Goal: Task Accomplishment & Management: Use online tool/utility

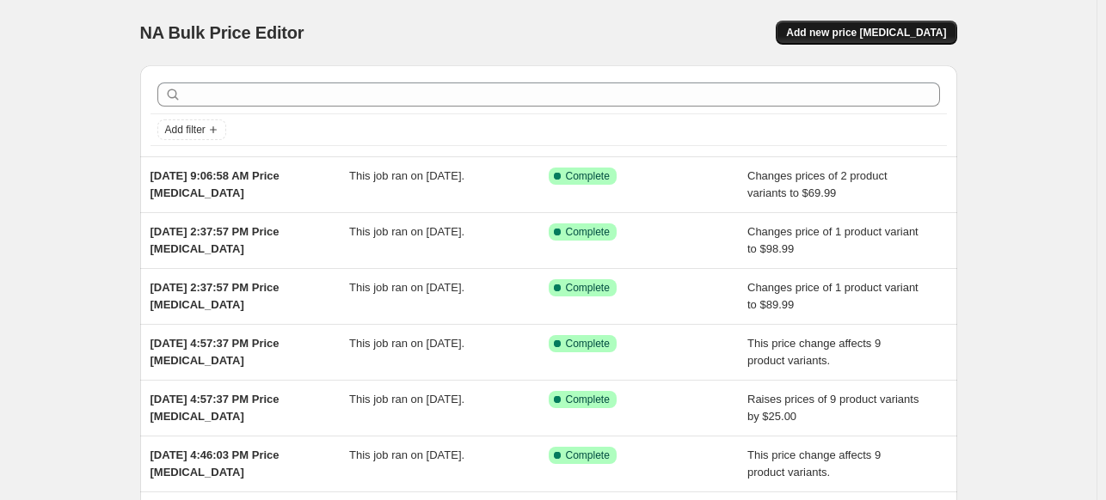
click at [880, 34] on span "Add new price [MEDICAL_DATA]" at bounding box center [866, 33] width 160 height 14
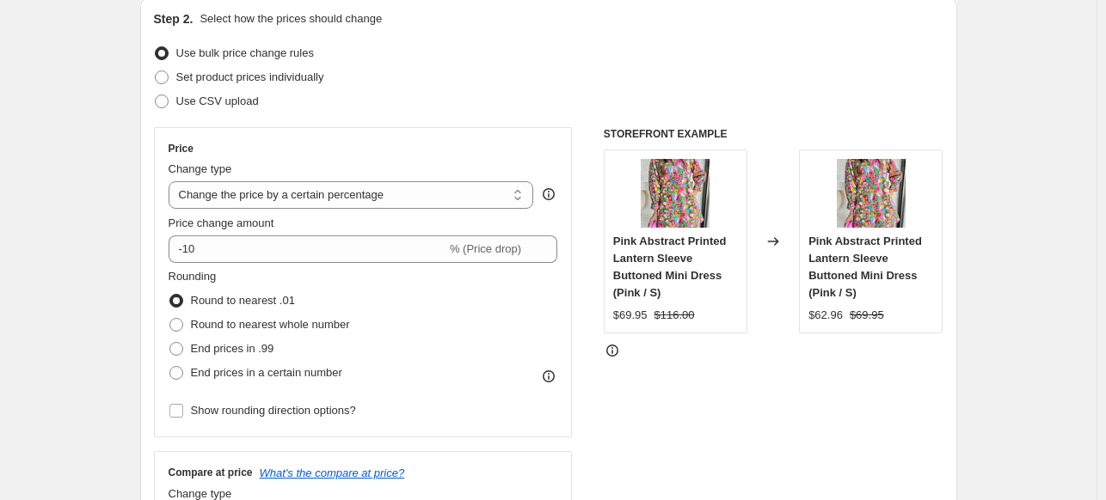
scroll to position [193, 0]
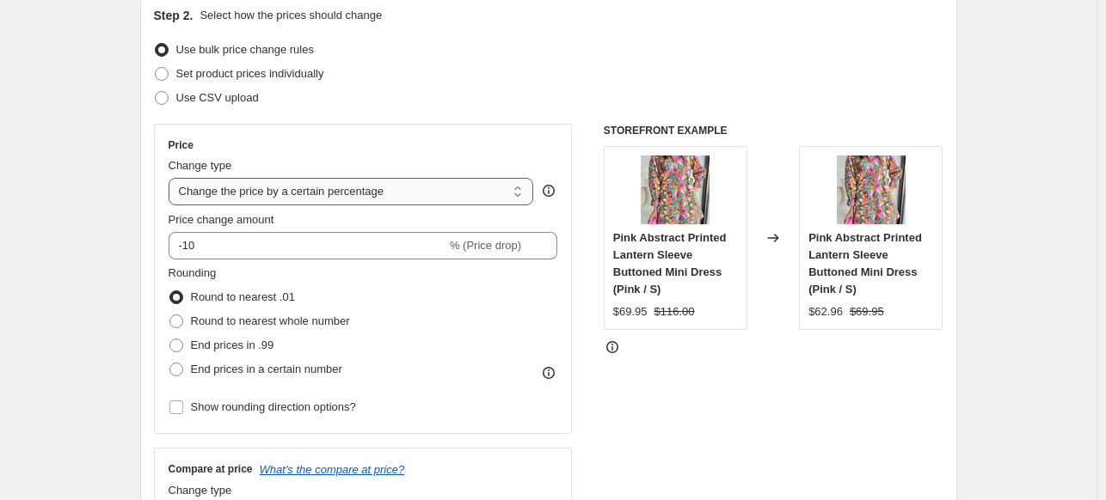
click at [231, 187] on select "Change the price to a certain amount Change the price by a certain amount Chang…" at bounding box center [351, 192] width 365 height 28
select select "no_change"
click at [172, 178] on select "Change the price to a certain amount Change the price by a certain amount Chang…" at bounding box center [351, 192] width 365 height 28
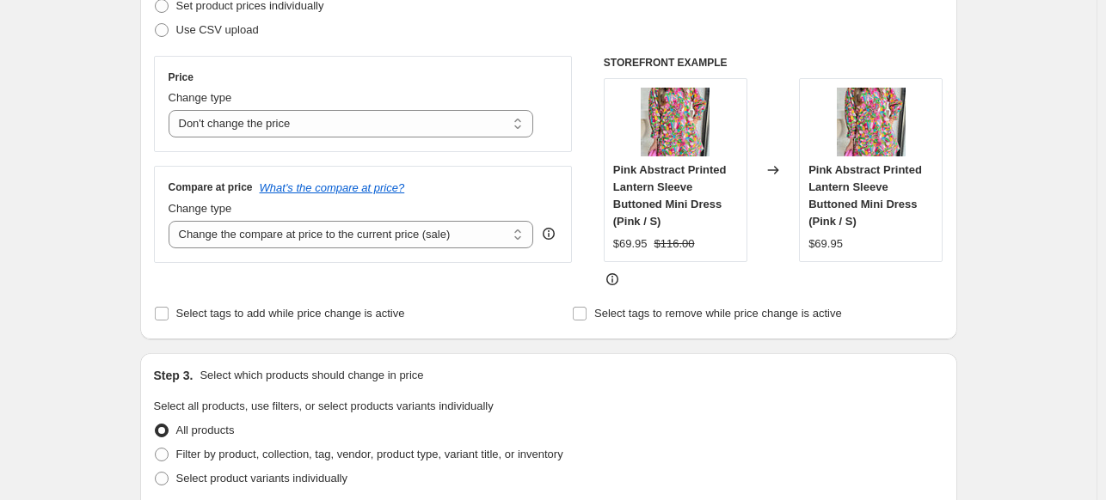
scroll to position [258, 0]
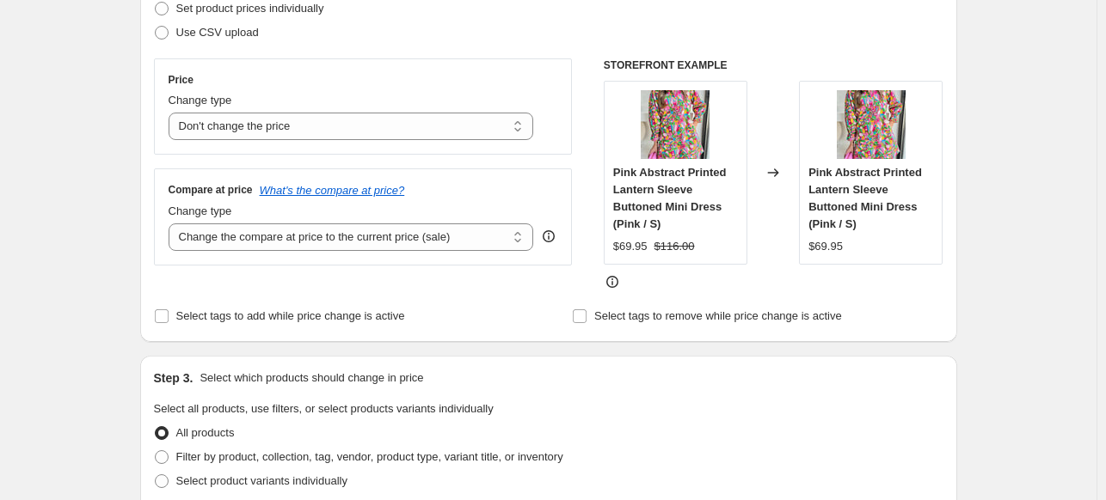
click at [299, 236] on select "Change the compare at price to the current price (sale) Change the compare at p…" at bounding box center [351, 236] width 365 height 28
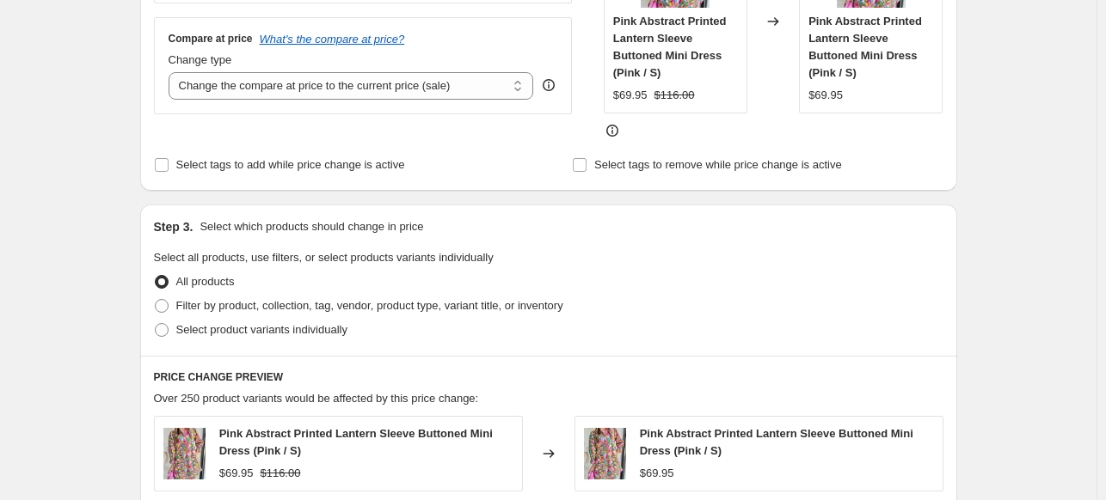
scroll to position [508, 0]
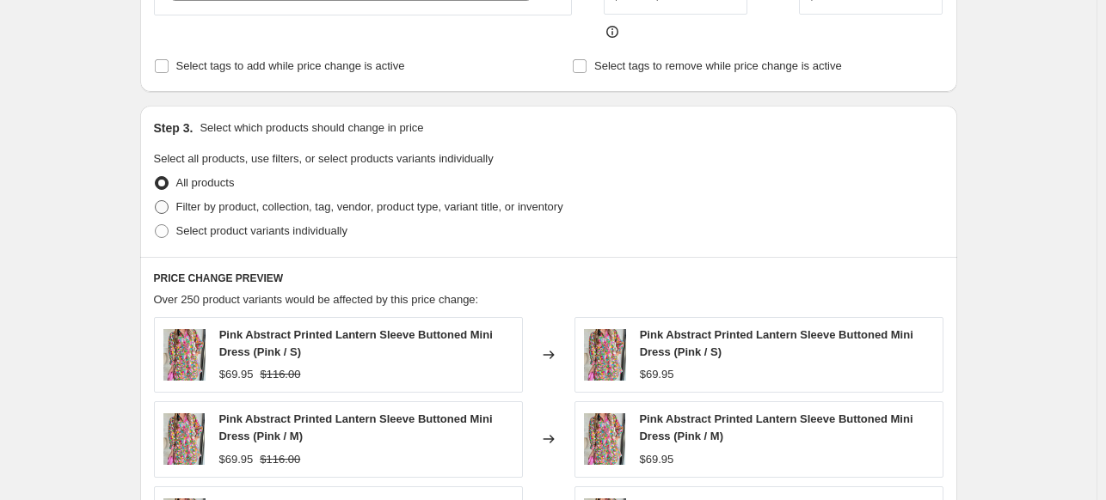
click at [193, 209] on span "Filter by product, collection, tag, vendor, product type, variant title, or inv…" at bounding box center [369, 206] width 387 height 13
click at [156, 201] on input "Filter by product, collection, tag, vendor, product type, variant title, or inv…" at bounding box center [155, 200] width 1 height 1
radio input "true"
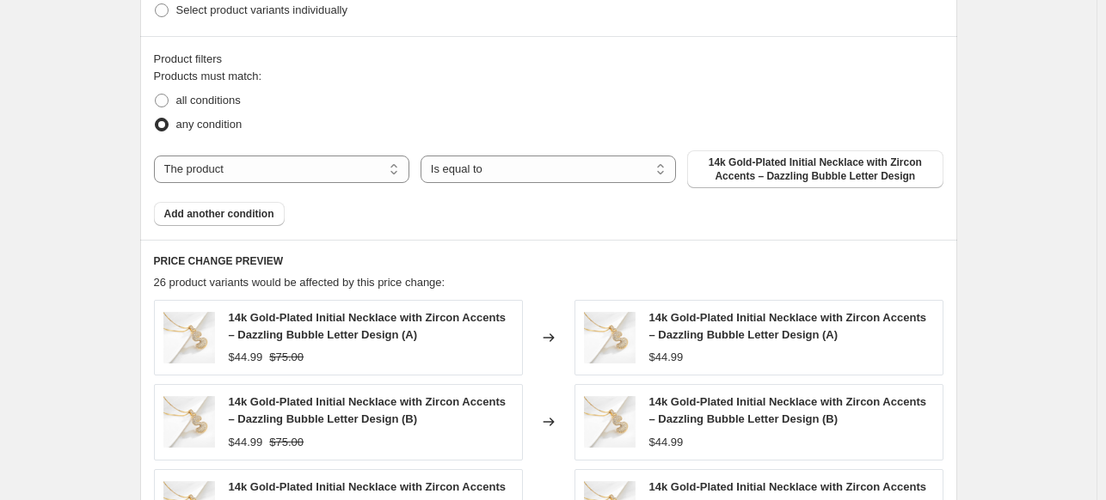
scroll to position [746, 0]
click at [302, 164] on select "The product The product's collection The product's tag The product's vendor The…" at bounding box center [281, 170] width 255 height 28
select select "product_status"
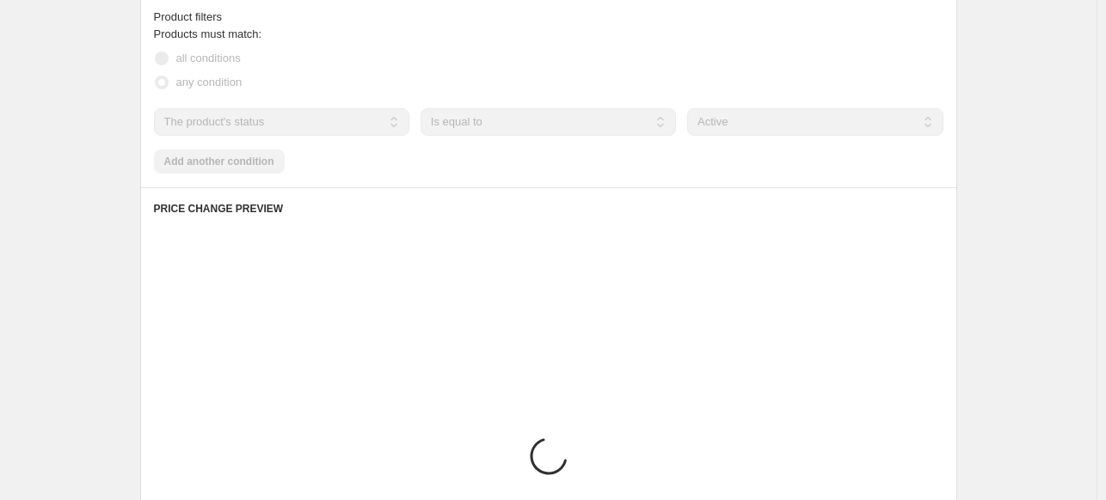
scroll to position [703, 0]
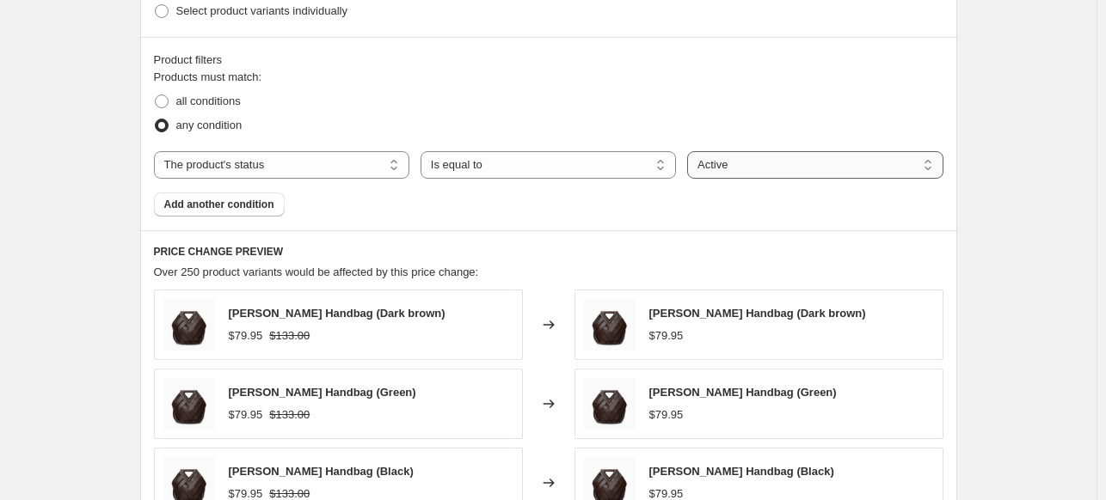
click at [805, 168] on select "Active Draft Archived" at bounding box center [814, 165] width 255 height 28
select select "draft"
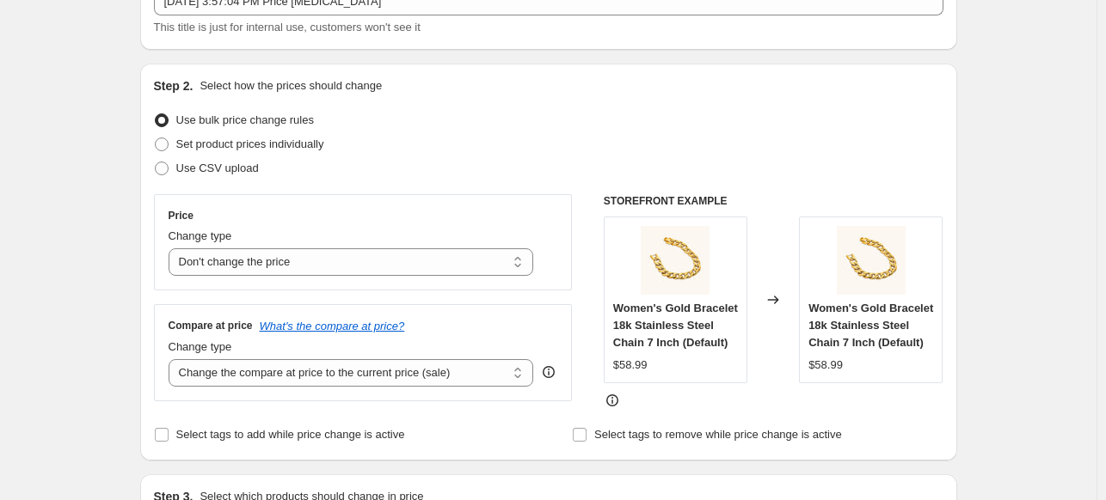
scroll to position [120, 0]
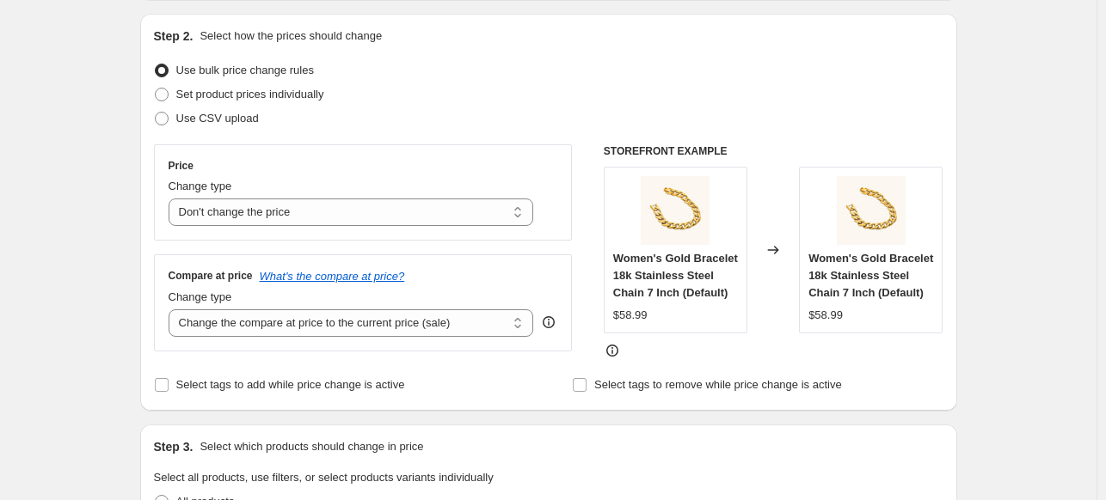
scroll to position [289, 0]
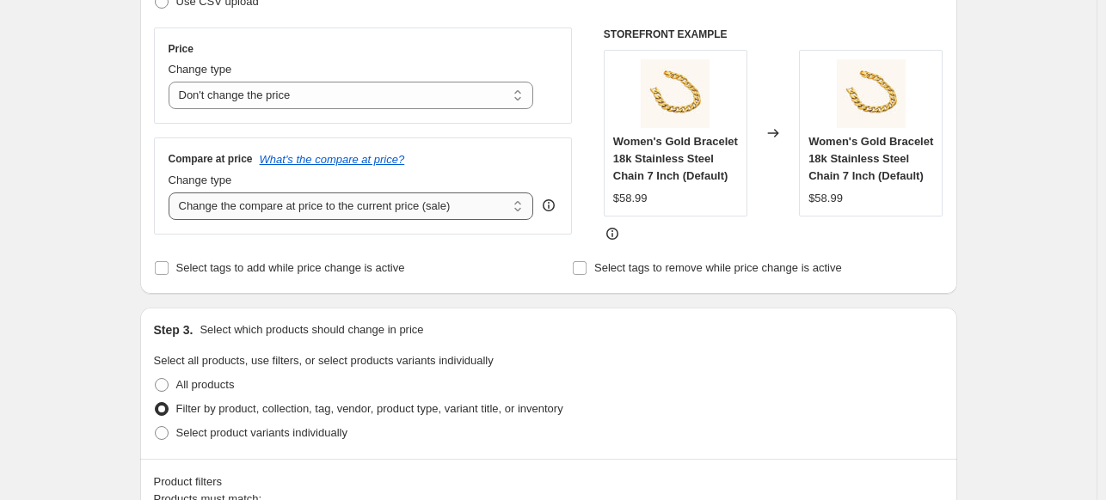
click at [295, 203] on select "Change the compare at price to the current price (sale) Change the compare at p…" at bounding box center [351, 207] width 365 height 28
select select "pp"
click at [172, 193] on select "Change the compare at price to the current price (sale) Change the compare at p…" at bounding box center [351, 207] width 365 height 28
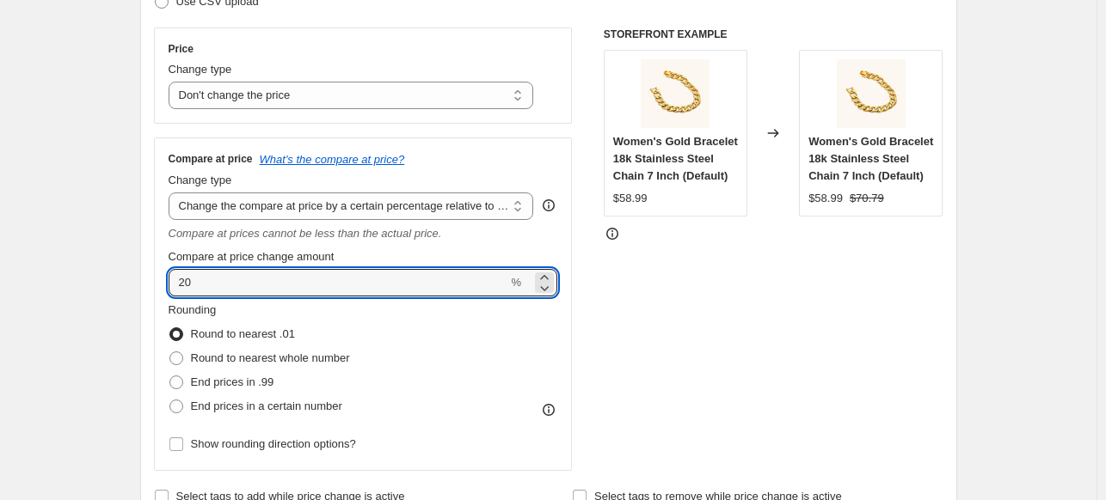
drag, startPoint x: 199, startPoint y: 277, endPoint x: 102, endPoint y: 285, distance: 97.5
drag, startPoint x: 199, startPoint y: 281, endPoint x: 123, endPoint y: 286, distance: 76.7
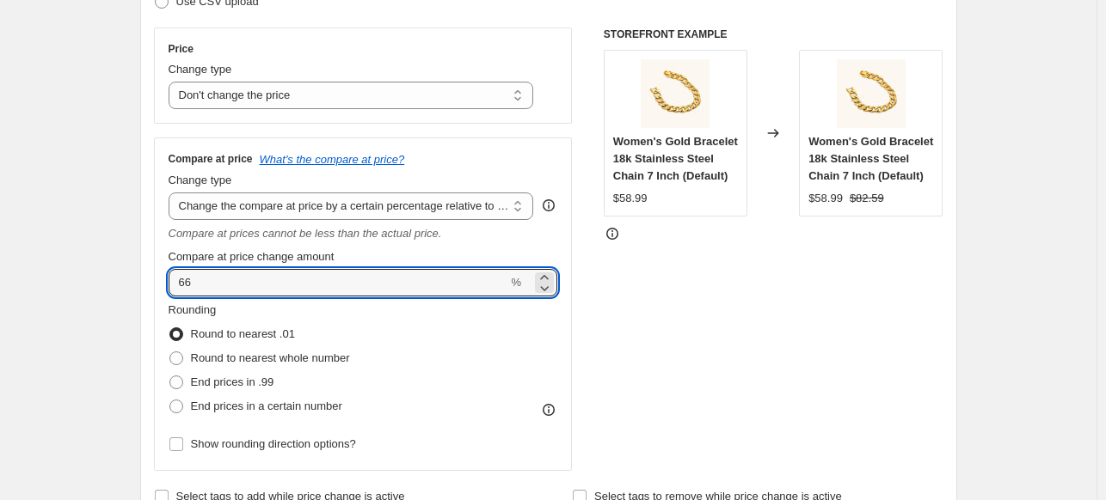
type input "66"
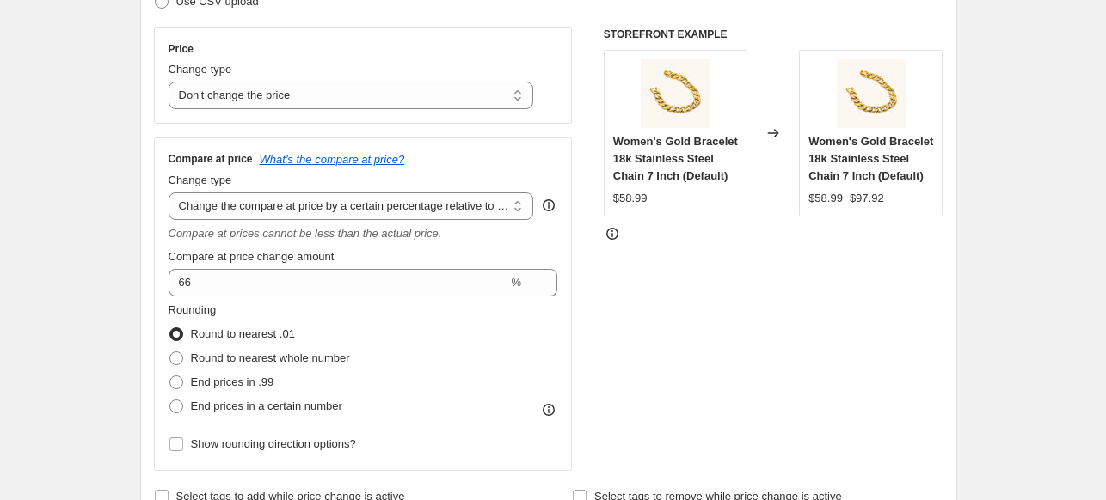
click at [183, 353] on span at bounding box center [176, 359] width 14 height 14
click at [170, 353] on input "Round to nearest whole number" at bounding box center [169, 352] width 1 height 1
radio input "true"
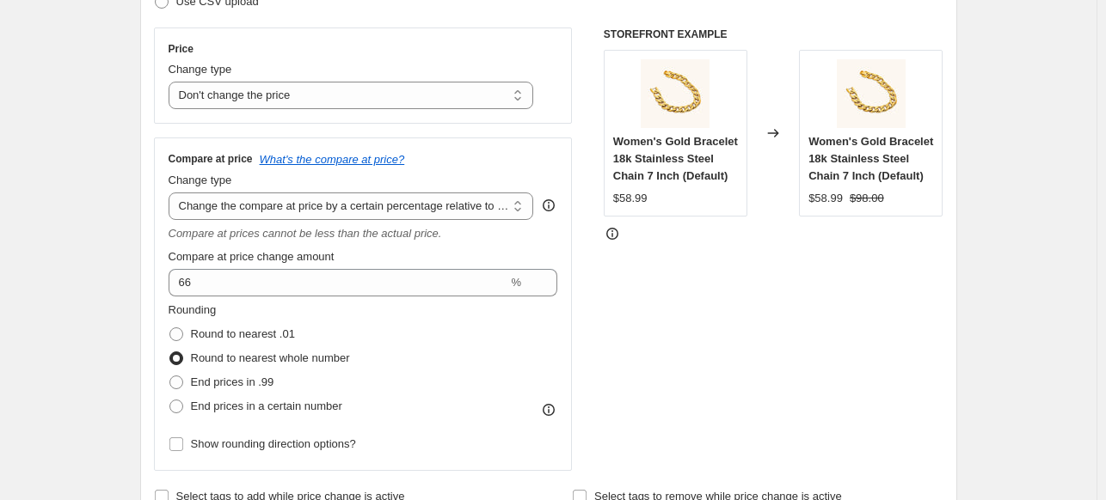
scroll to position [375, 0]
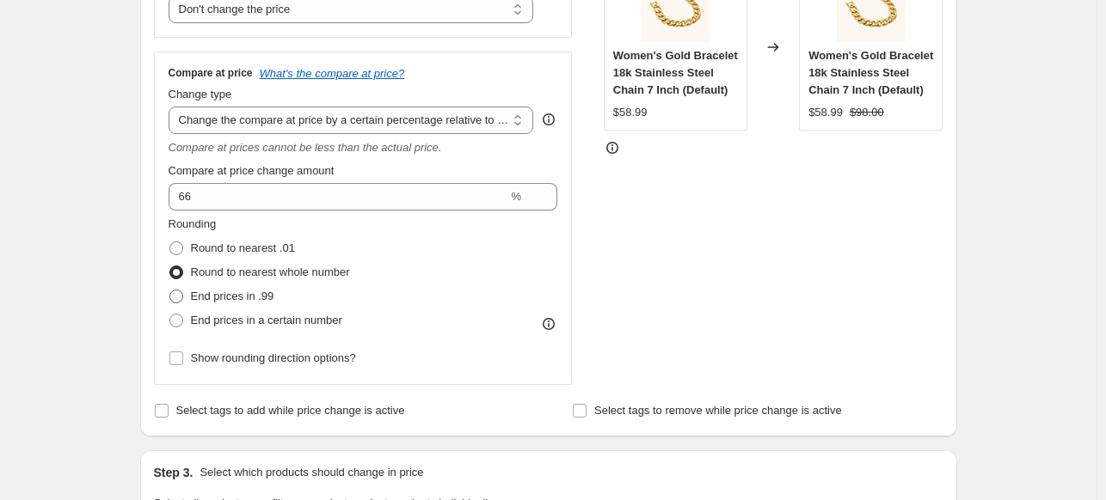
click at [183, 301] on span at bounding box center [176, 297] width 14 height 14
click at [170, 291] on input "End prices in .99" at bounding box center [169, 290] width 1 height 1
radio input "true"
click at [193, 273] on label "Round to nearest whole number" at bounding box center [259, 273] width 181 height 24
click at [170, 267] on input "Round to nearest whole number" at bounding box center [169, 266] width 1 height 1
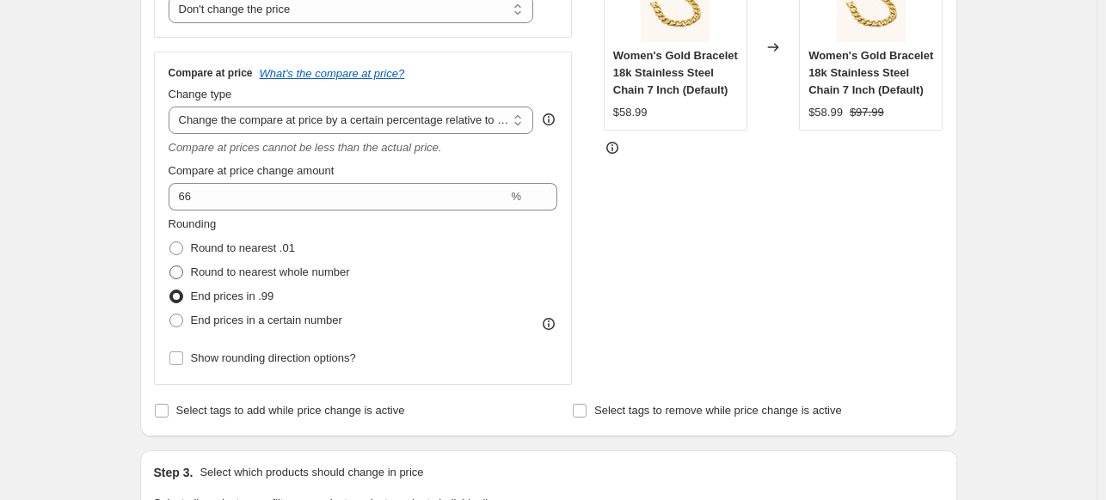
radio input "true"
click at [199, 359] on span "Show rounding direction options?" at bounding box center [273, 358] width 165 height 13
click at [183, 359] on input "Show rounding direction options?" at bounding box center [176, 359] width 14 height 14
checkbox input "true"
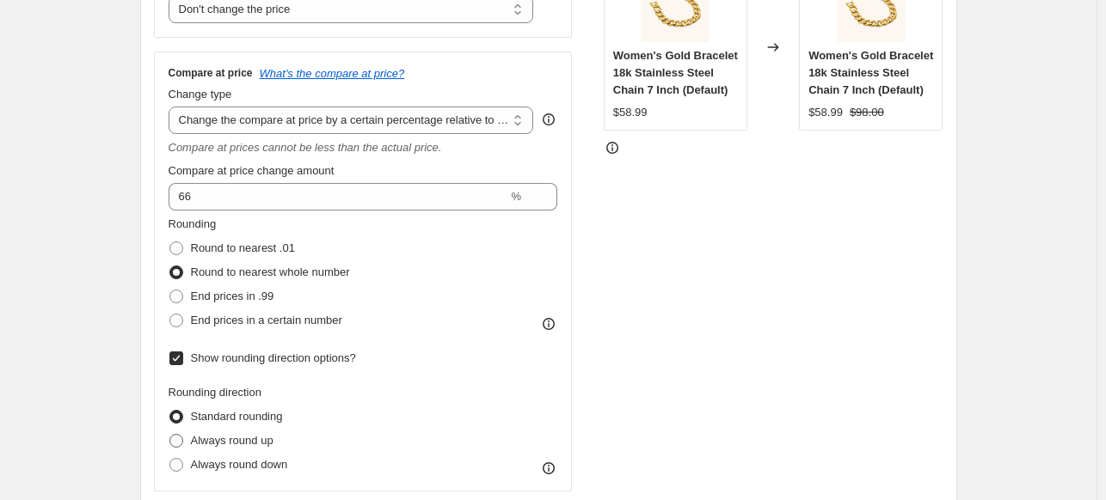
click at [227, 441] on span "Always round up" at bounding box center [232, 440] width 83 height 13
click at [170, 435] on input "Always round up" at bounding box center [169, 434] width 1 height 1
radio input "true"
click at [227, 422] on span "Standard rounding" at bounding box center [237, 416] width 92 height 17
click at [170, 411] on input "Standard rounding" at bounding box center [169, 410] width 1 height 1
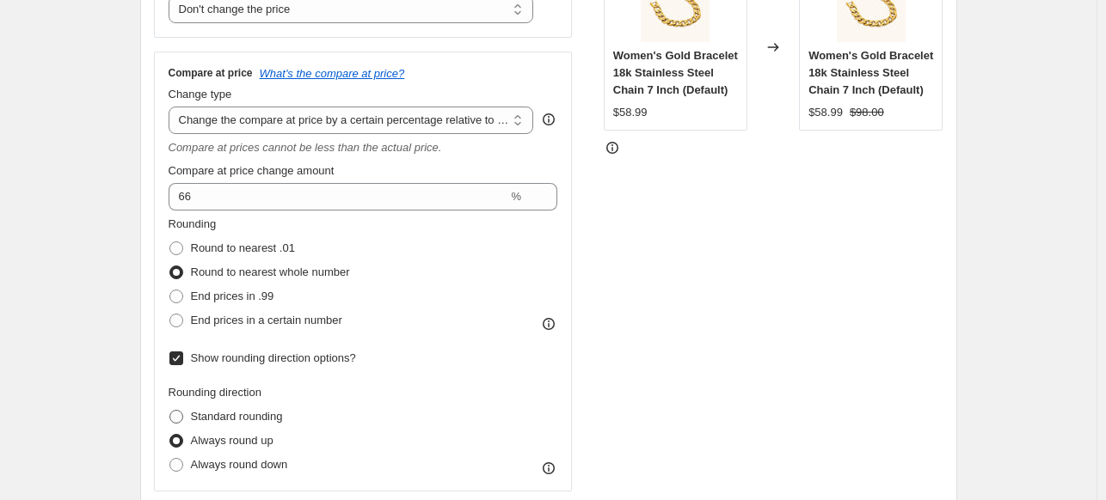
radio input "true"
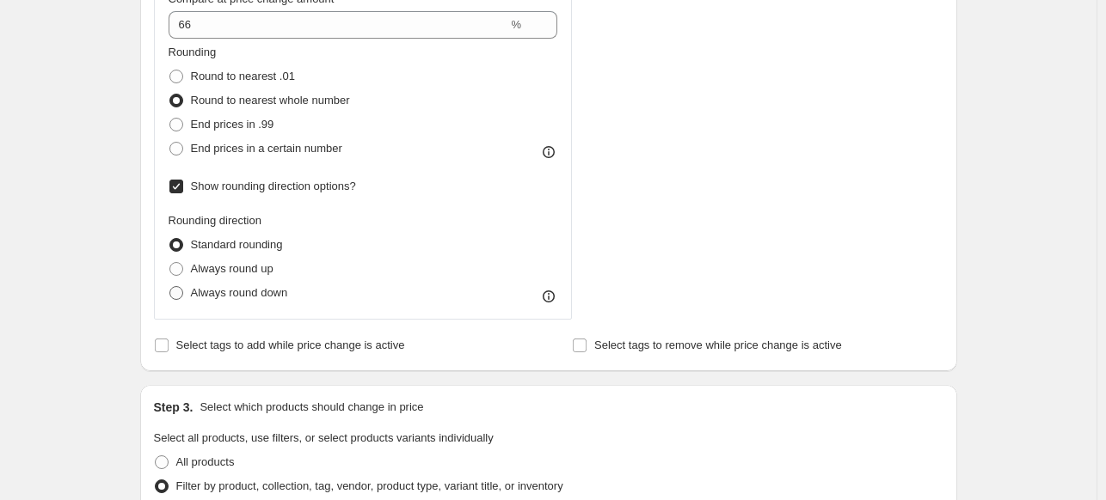
scroll to position [461, 0]
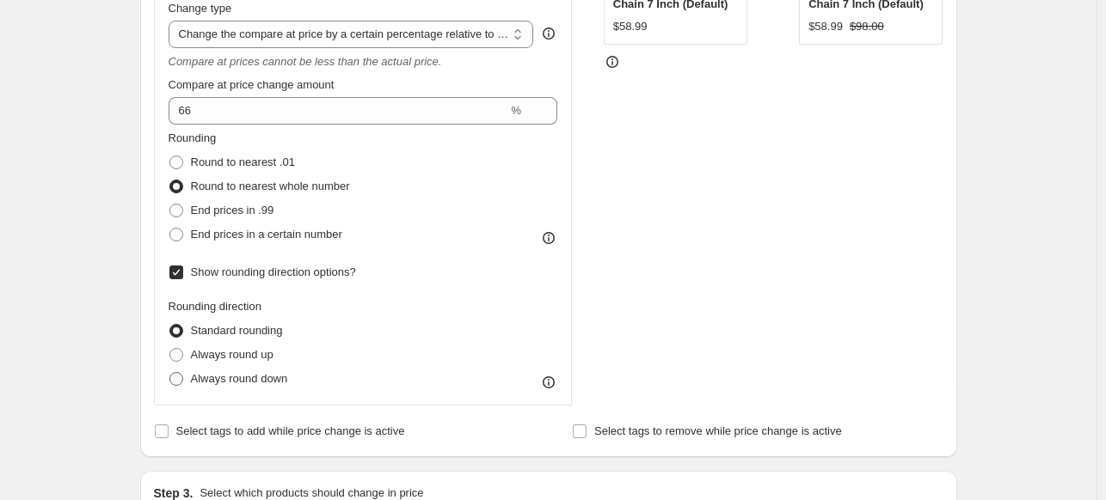
click at [212, 378] on span "Always round down" at bounding box center [239, 378] width 97 height 13
click at [170, 373] on input "Always round down" at bounding box center [169, 372] width 1 height 1
radio input "true"
click at [220, 330] on span "Standard rounding" at bounding box center [237, 330] width 92 height 13
click at [170, 325] on input "Standard rounding" at bounding box center [169, 324] width 1 height 1
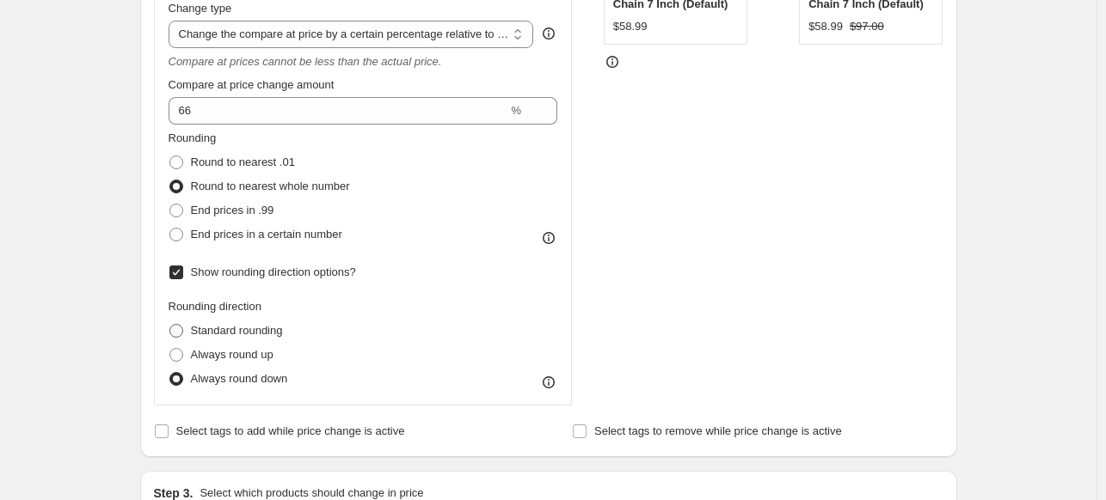
radio input "true"
click at [199, 274] on span "Show rounding direction options?" at bounding box center [273, 272] width 165 height 13
click at [183, 274] on input "Show rounding direction options?" at bounding box center [176, 273] width 14 height 14
checkbox input "false"
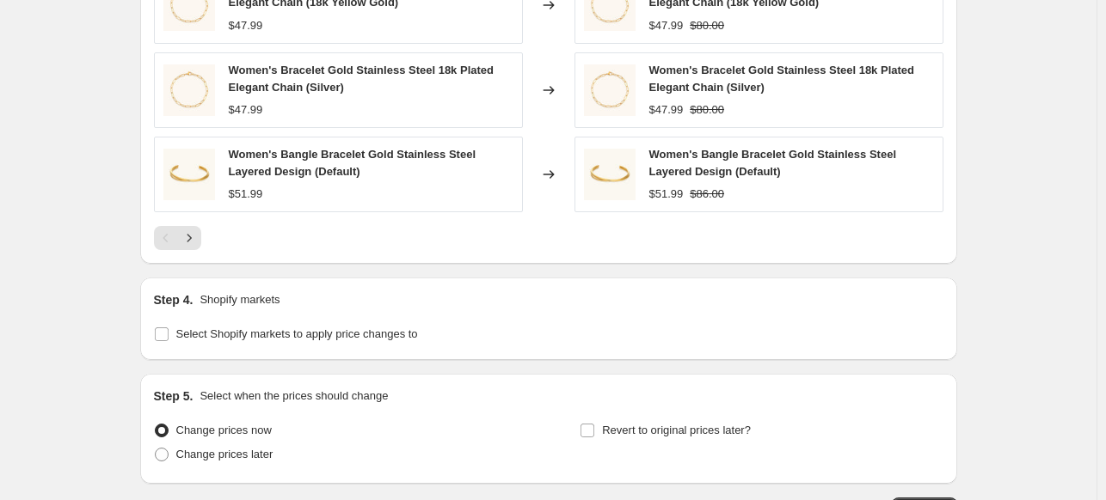
scroll to position [1555, 0]
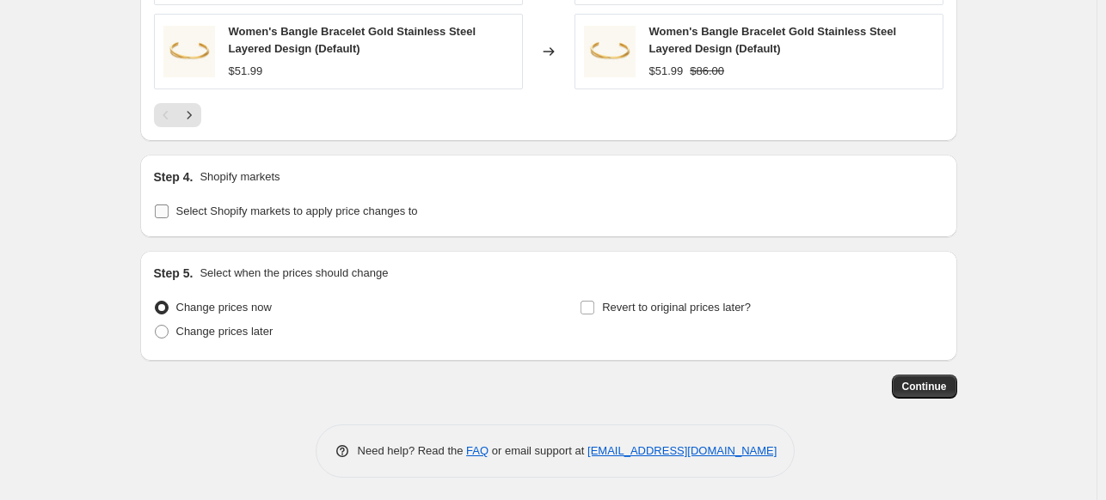
click at [202, 209] on span "Select Shopify markets to apply price changes to" at bounding box center [297, 211] width 242 height 13
click at [169, 209] on input "Select Shopify markets to apply price changes to" at bounding box center [162, 212] width 14 height 14
checkbox input "true"
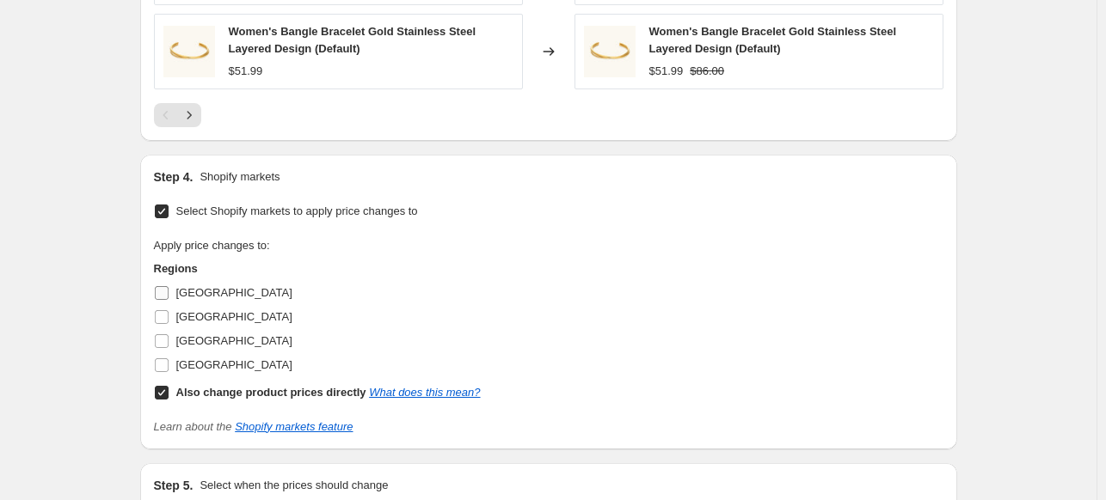
click at [169, 289] on input "[GEOGRAPHIC_DATA]" at bounding box center [162, 293] width 14 height 14
checkbox input "true"
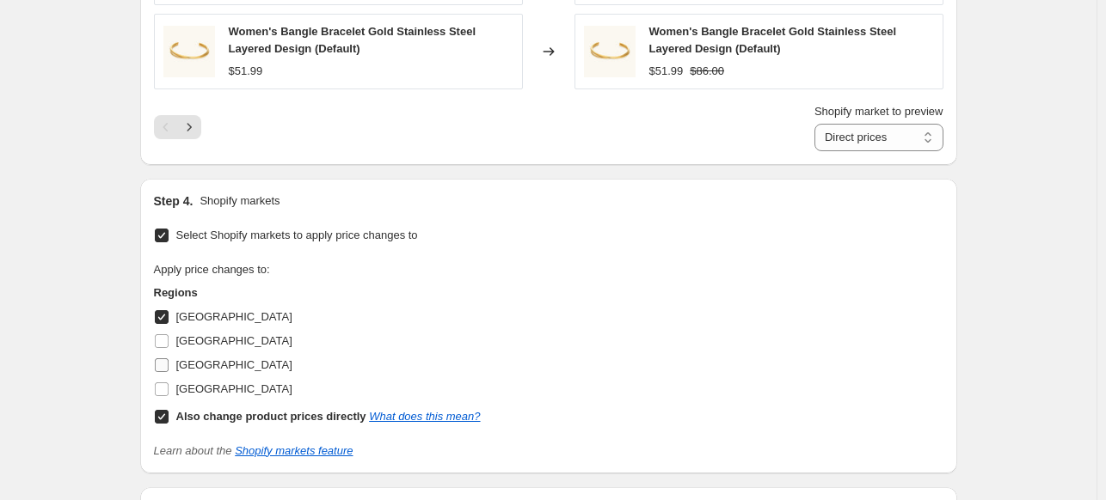
click at [168, 359] on input "[GEOGRAPHIC_DATA]" at bounding box center [162, 366] width 14 height 14
checkbox input "true"
click at [169, 388] on input "[GEOGRAPHIC_DATA]" at bounding box center [162, 390] width 14 height 14
checkbox input "true"
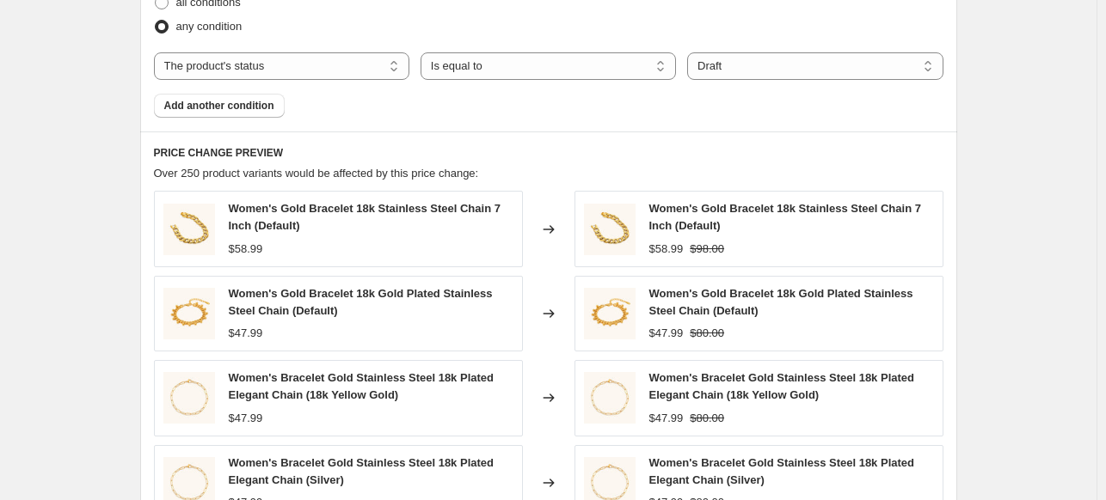
scroll to position [1383, 0]
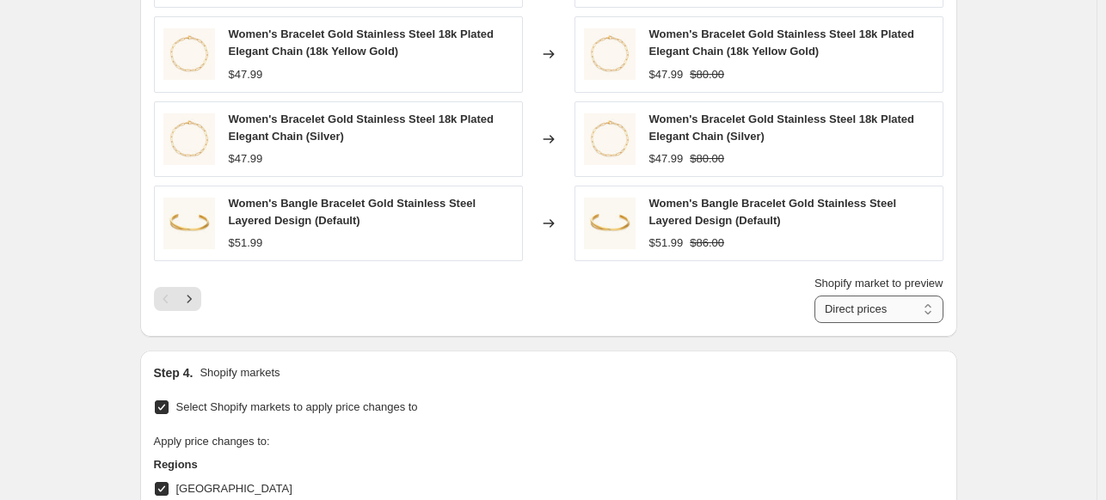
click at [884, 301] on select "Direct prices [GEOGRAPHIC_DATA] [GEOGRAPHIC_DATA] [GEOGRAPHIC_DATA]" at bounding box center [878, 310] width 129 height 28
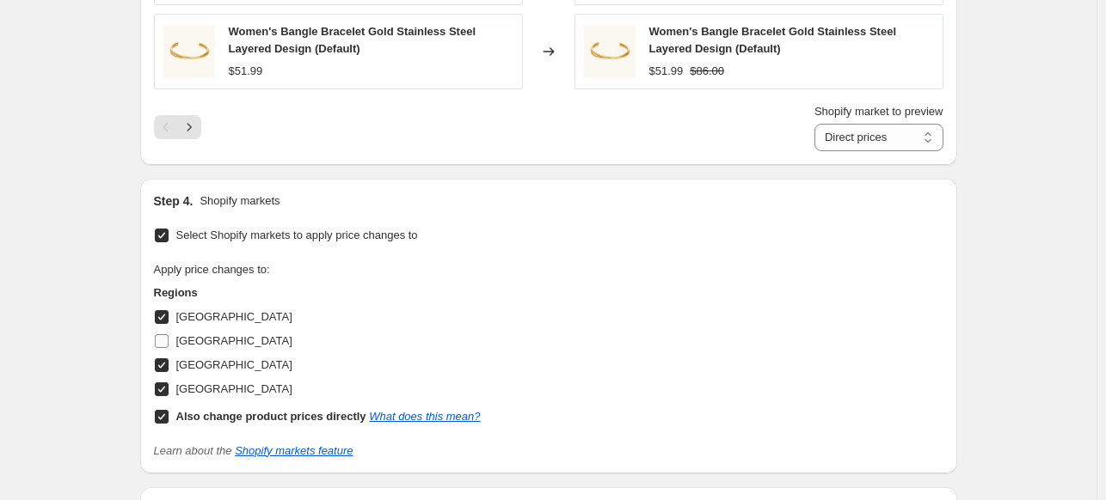
click at [191, 340] on span "[GEOGRAPHIC_DATA]" at bounding box center [234, 340] width 116 height 13
click at [169, 340] on input "[GEOGRAPHIC_DATA]" at bounding box center [162, 341] width 14 height 14
checkbox input "true"
click at [888, 124] on select "Direct prices [GEOGRAPHIC_DATA] [GEOGRAPHIC_DATA] [GEOGRAPHIC_DATA] [GEOGRAPHIC…" at bounding box center [878, 138] width 129 height 28
select select "90560200984"
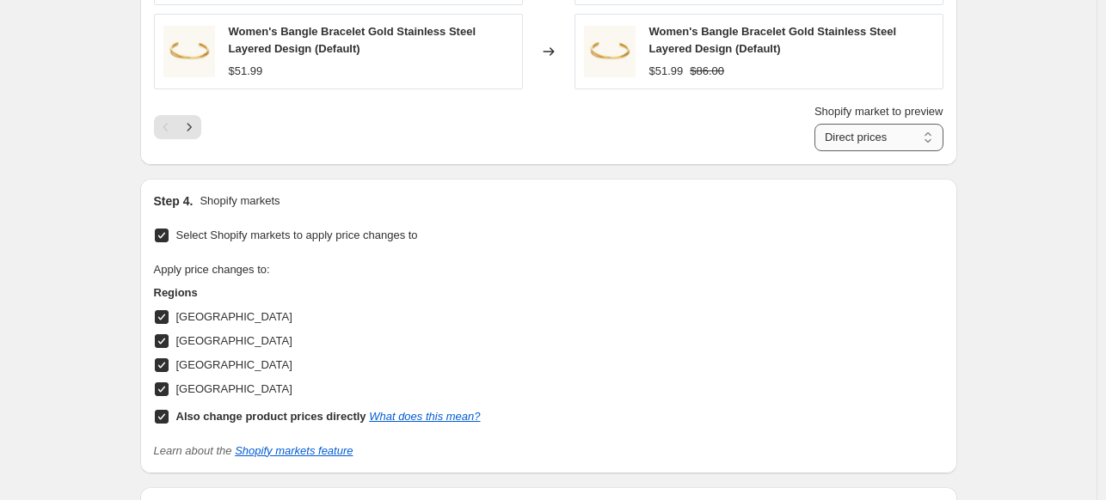
click at [814, 124] on select "Direct prices [GEOGRAPHIC_DATA] [GEOGRAPHIC_DATA] [GEOGRAPHIC_DATA] [GEOGRAPHIC…" at bounding box center [878, 138] width 129 height 28
click at [169, 410] on input "Also change product prices directly What does this mean?" at bounding box center [162, 417] width 14 height 14
click at [851, 137] on select "[GEOGRAPHIC_DATA] [GEOGRAPHIC_DATA] [GEOGRAPHIC_DATA] [GEOGRAPHIC_DATA]" at bounding box center [867, 138] width 150 height 28
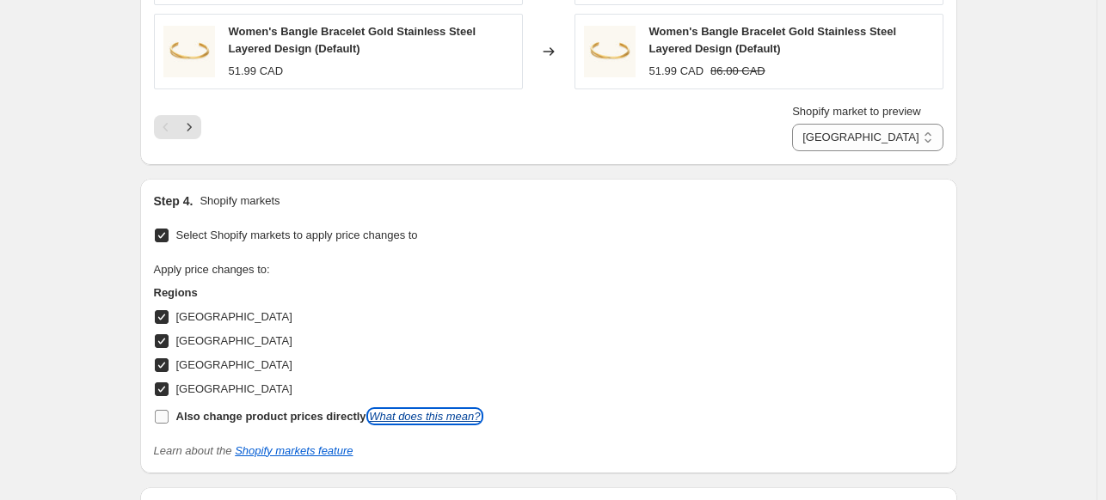
click at [416, 413] on link "What does this mean?" at bounding box center [424, 416] width 111 height 13
click at [166, 418] on input "Also change product prices directly What does this mean?" at bounding box center [162, 417] width 14 height 14
checkbox input "true"
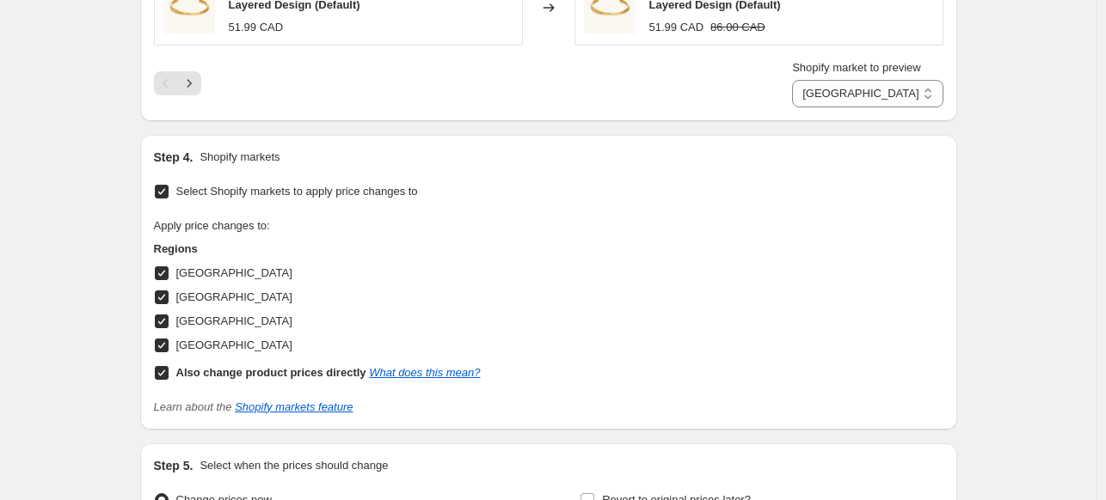
scroll to position [1533, 0]
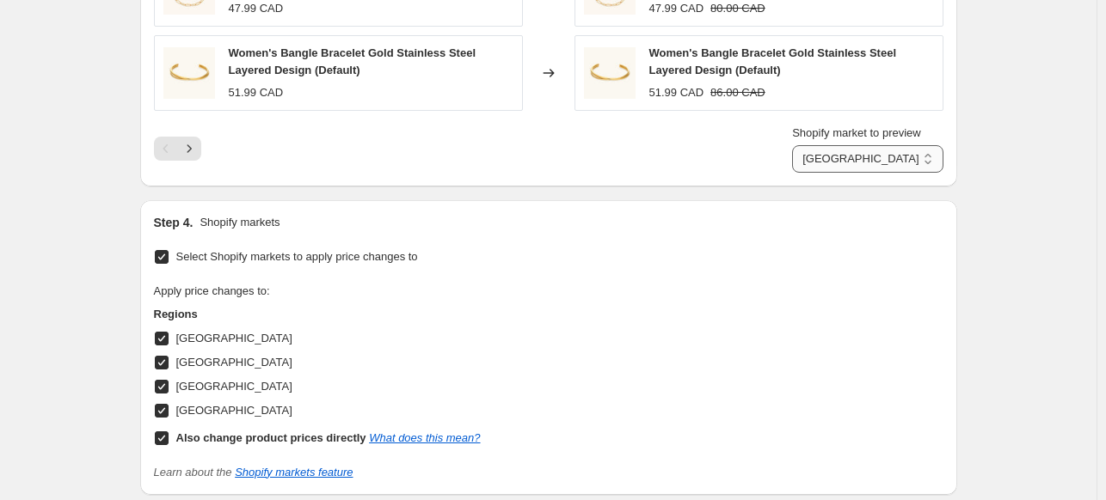
click at [882, 146] on select "Direct prices [GEOGRAPHIC_DATA] [GEOGRAPHIC_DATA] [GEOGRAPHIC_DATA] [GEOGRAPHIC…" at bounding box center [867, 159] width 150 height 28
click at [807, 145] on select "Direct prices [GEOGRAPHIC_DATA] [GEOGRAPHIC_DATA] [GEOGRAPHIC_DATA] [GEOGRAPHIC…" at bounding box center [867, 159] width 150 height 28
click at [868, 160] on select "Direct prices [GEOGRAPHIC_DATA] [GEOGRAPHIC_DATA] [GEOGRAPHIC_DATA] [GEOGRAPHIC…" at bounding box center [867, 159] width 150 height 28
select select "92832858392"
click at [807, 145] on select "Direct prices [GEOGRAPHIC_DATA] [GEOGRAPHIC_DATA] [GEOGRAPHIC_DATA] [GEOGRAPHIC…" at bounding box center [867, 159] width 150 height 28
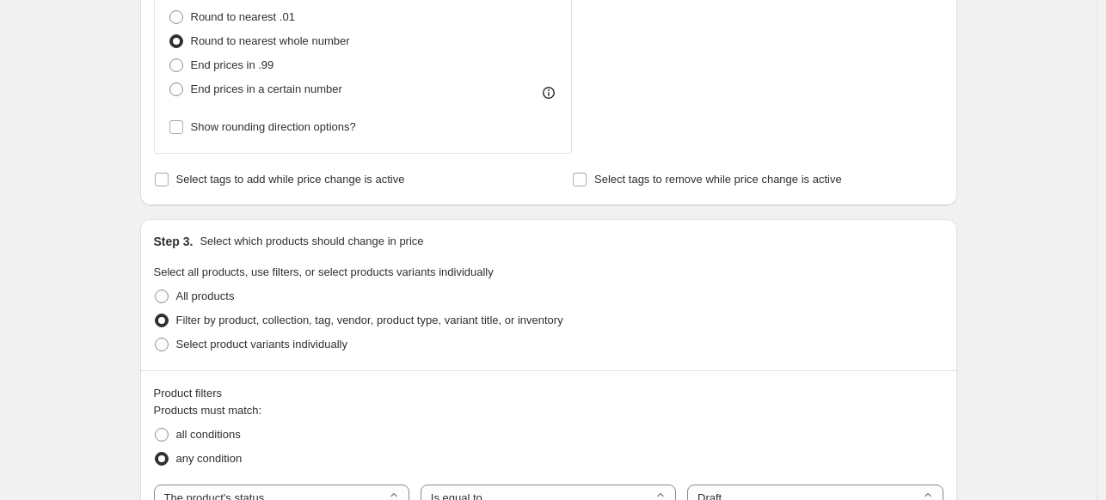
scroll to position [604, 0]
click at [181, 126] on input "Show rounding direction options?" at bounding box center [176, 130] width 14 height 14
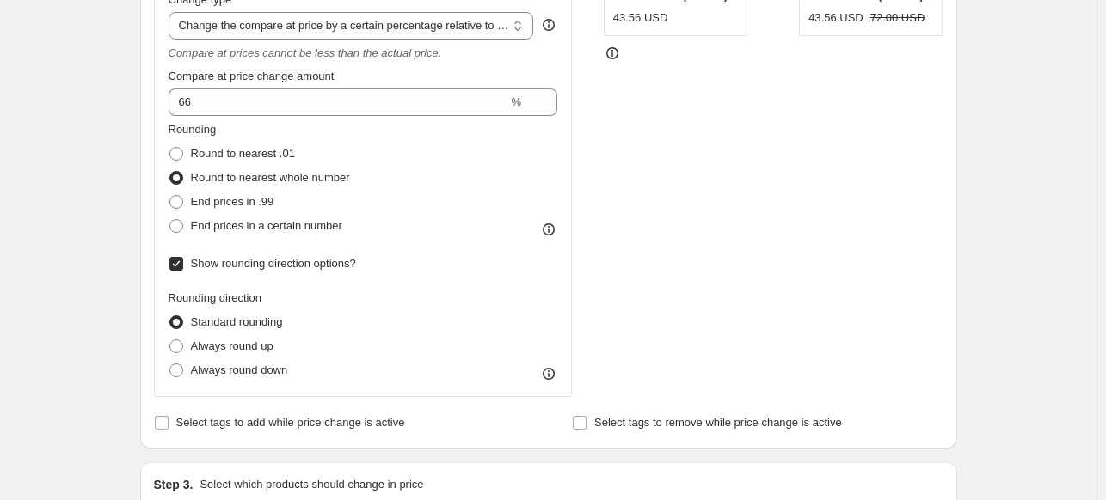
scroll to position [466, 0]
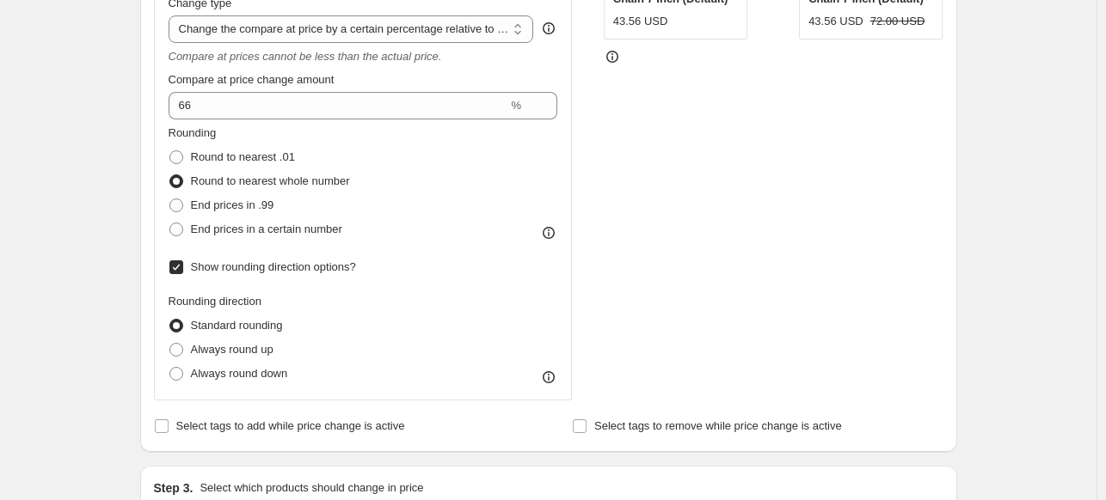
click at [182, 267] on input "Show rounding direction options?" at bounding box center [176, 268] width 14 height 14
checkbox input "false"
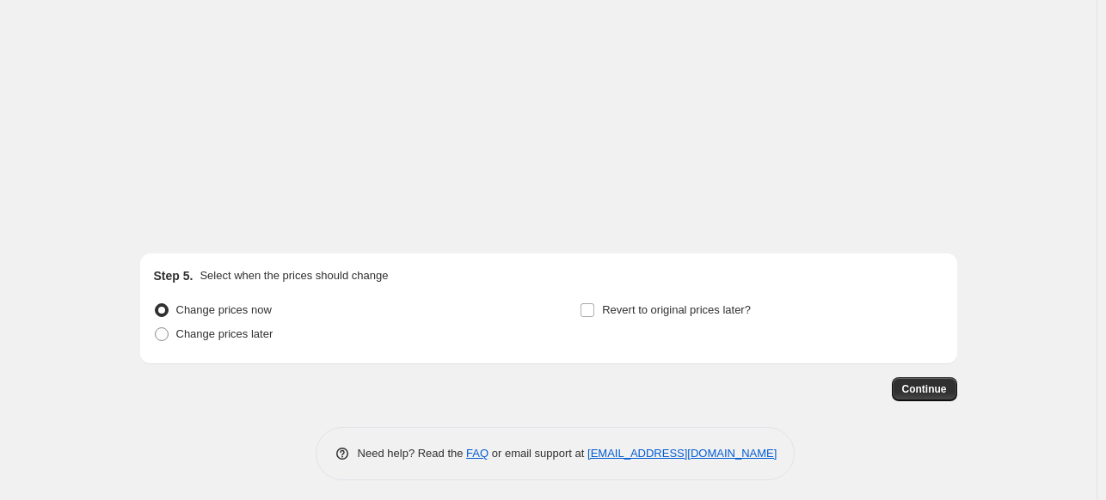
scroll to position [1791, 0]
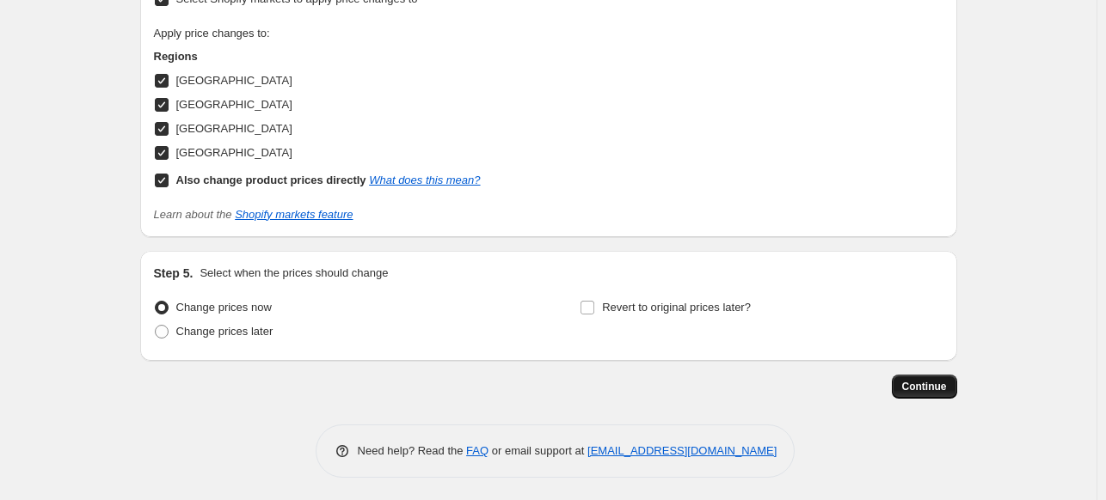
click at [930, 384] on span "Continue" at bounding box center [924, 387] width 45 height 14
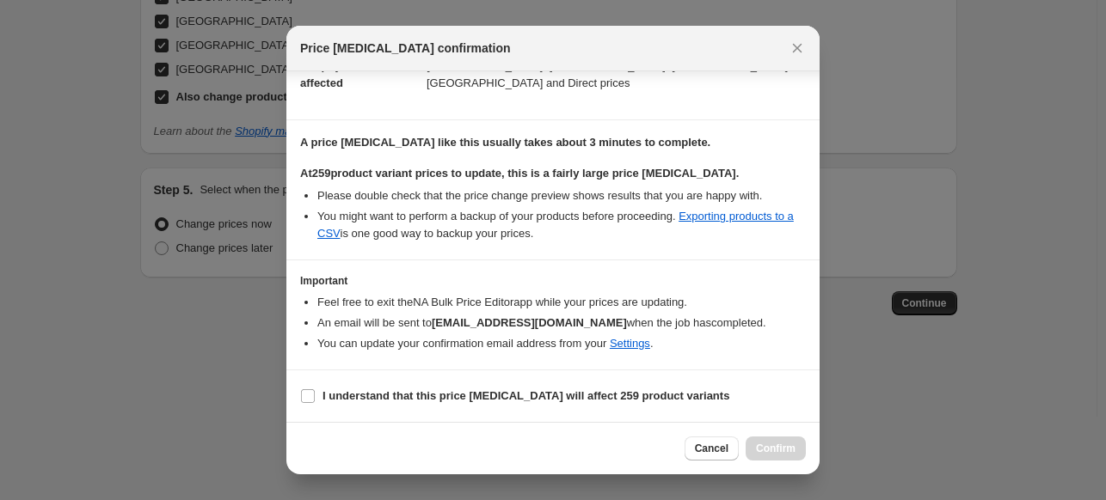
scroll to position [290, 0]
click at [428, 391] on b "I understand that this price [MEDICAL_DATA] will affect 259 product variants" at bounding box center [525, 396] width 407 height 13
click at [315, 391] on input "I understand that this price [MEDICAL_DATA] will affect 259 product variants" at bounding box center [308, 397] width 14 height 14
checkbox input "true"
click at [778, 451] on span "Confirm" at bounding box center [776, 449] width 40 height 14
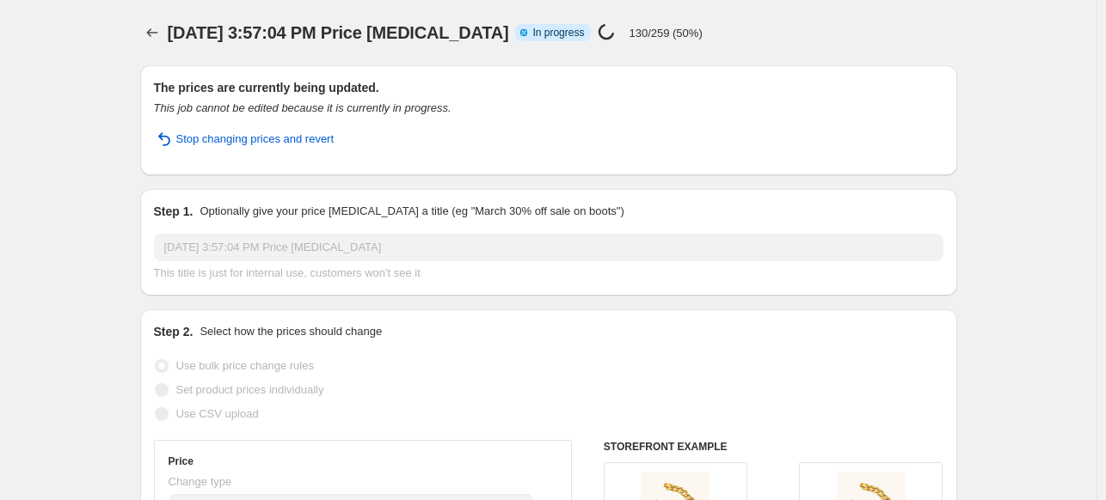
click at [953, 27] on div "[DATE] 3:57:04 PM Price [MEDICAL_DATA] Info Partially complete In progress Pric…" at bounding box center [548, 33] width 817 height 24
drag, startPoint x: 925, startPoint y: 11, endPoint x: 868, endPoint y: 3, distance: 57.4
click at [865, 13] on div "[DATE] 3:57:04 PM Price [MEDICAL_DATA]. This page is ready [DATE] 3:57:04 PM Pr…" at bounding box center [548, 32] width 817 height 65
drag, startPoint x: 65, startPoint y: 64, endPoint x: 47, endPoint y: 49, distance: 23.8
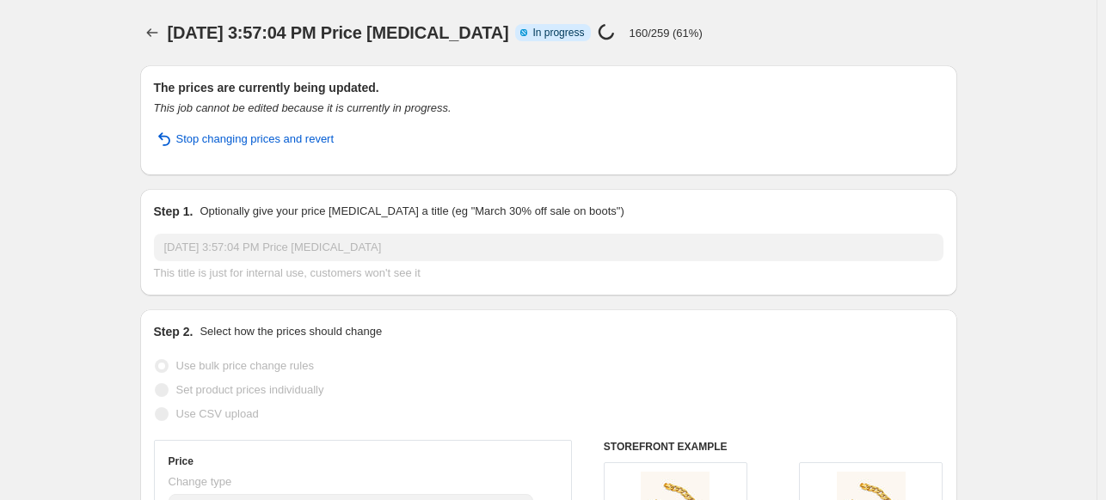
select select "no_change"
select select "pp"
select select "product_status"
select select "draft"
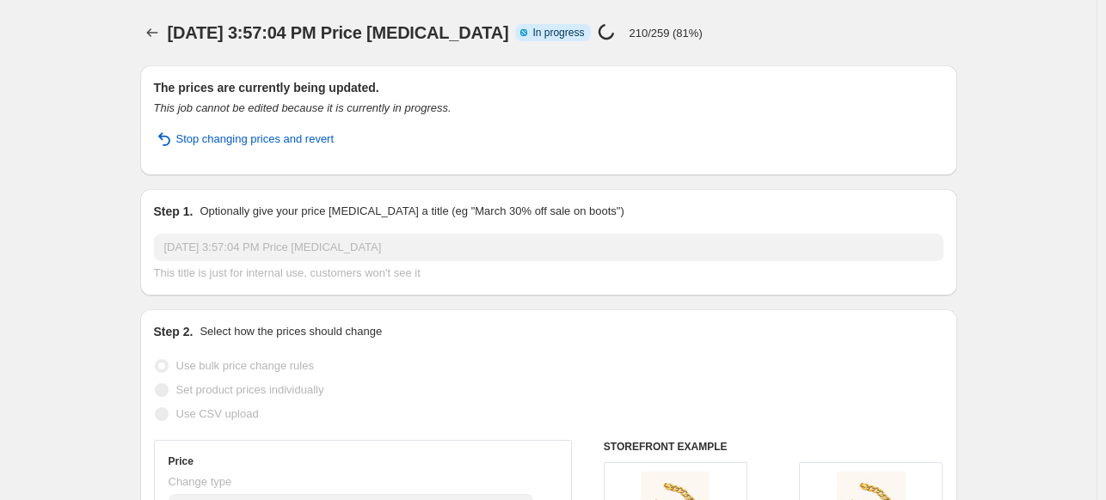
select select "92832858392"
